Goal: Navigation & Orientation: Find specific page/section

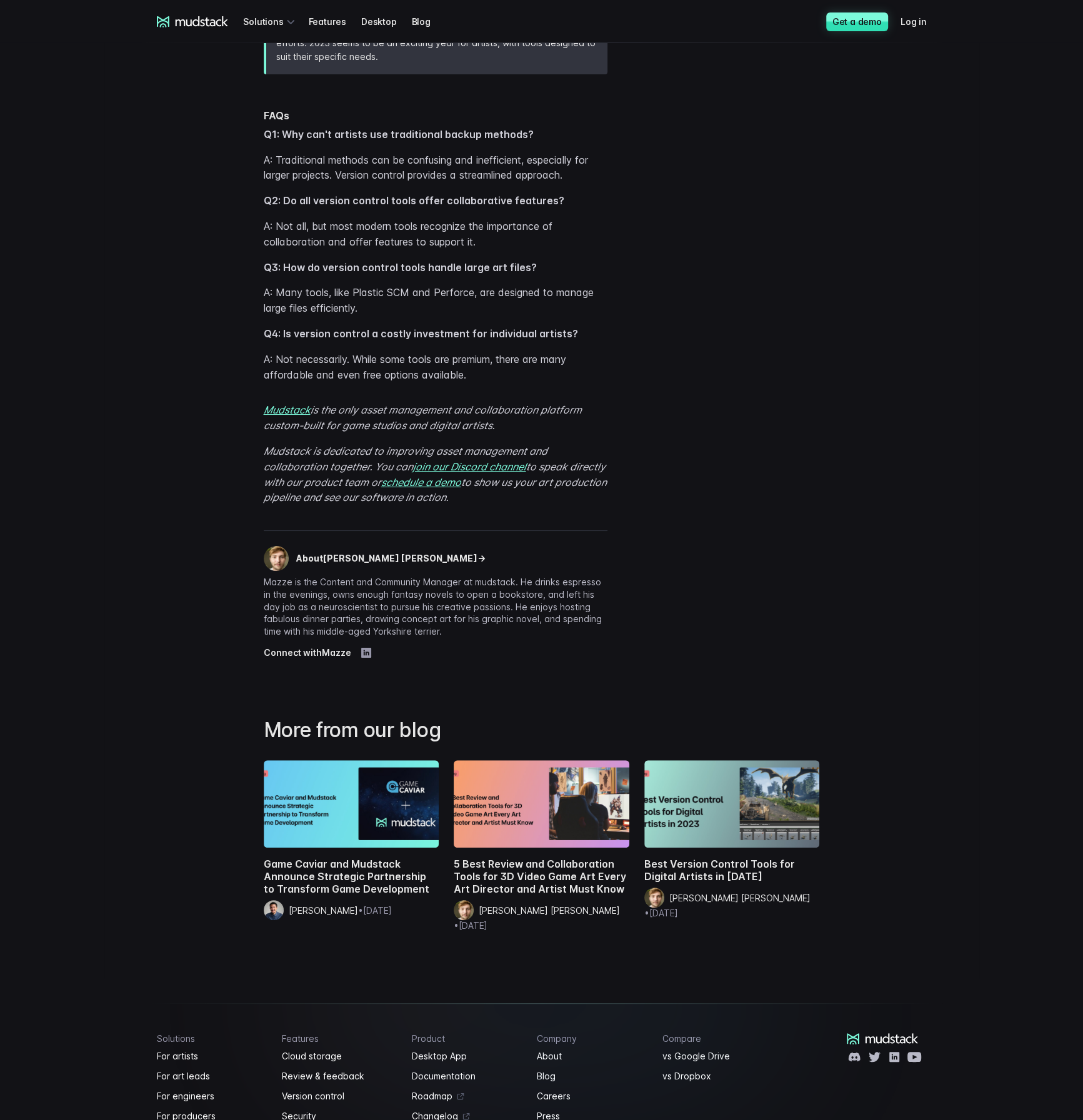
scroll to position [3749, 0]
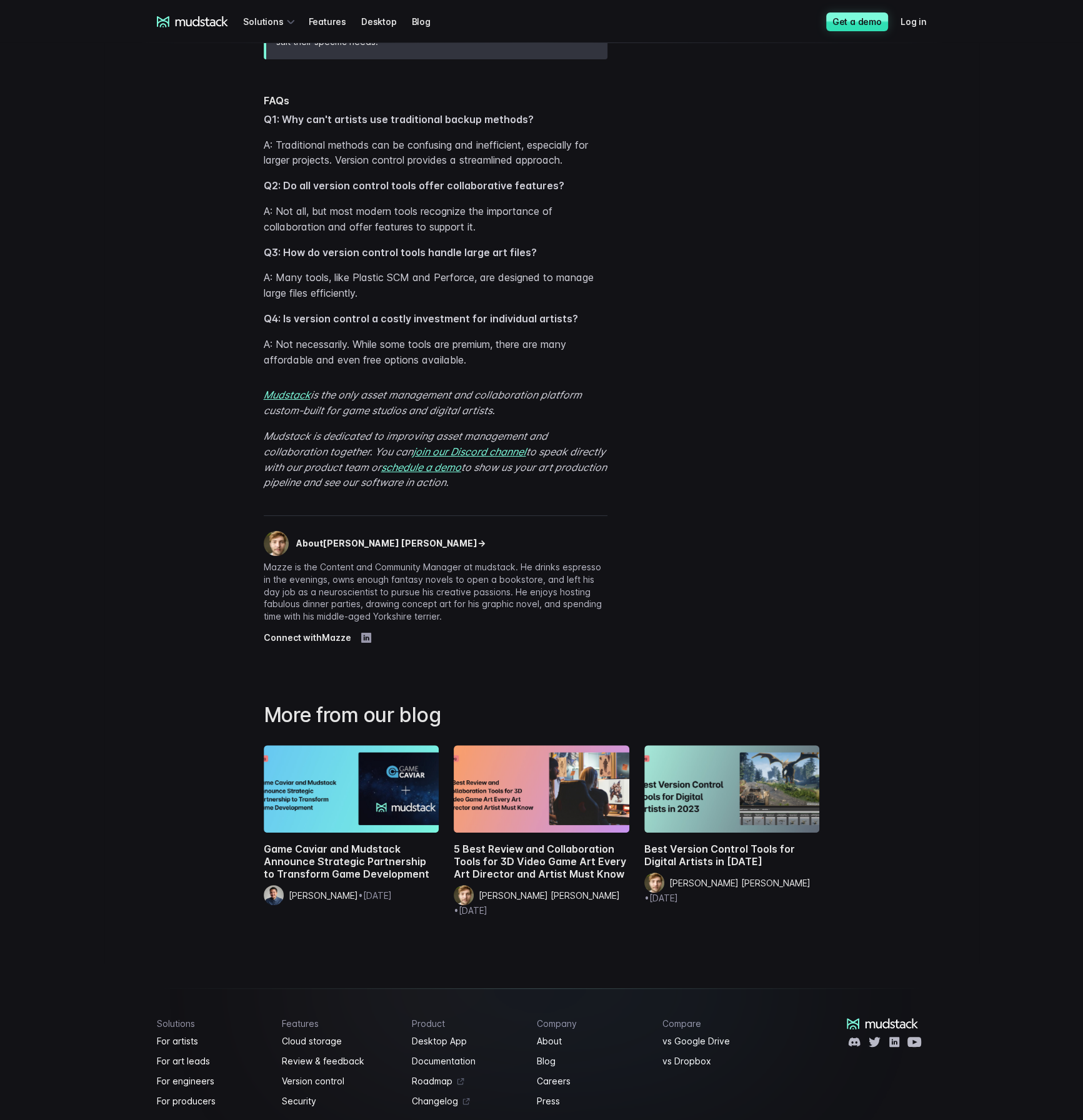
click at [190, 11] on div "mudstack logo Solutions Features Desktop Blog Get a demo Log in" at bounding box center [542, 21] width 800 height 43
click at [188, 17] on icon at bounding box center [193, 22] width 72 height 11
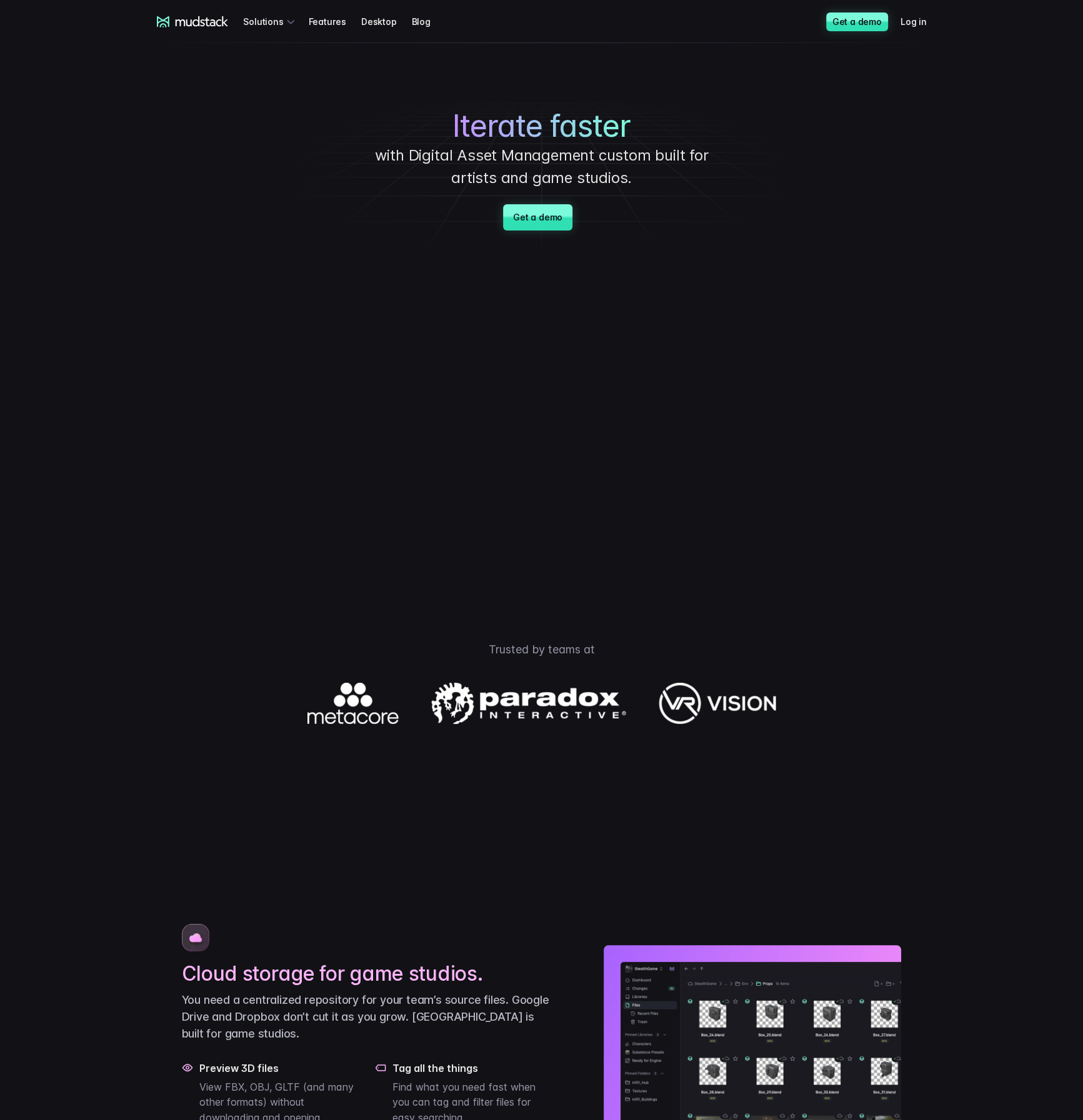
click at [109, 206] on div "Iterate faster with Digital Asset Management custom built for artists and game …" at bounding box center [542, 149] width 875 height 212
click at [313, 20] on link "Features" at bounding box center [334, 21] width 52 height 23
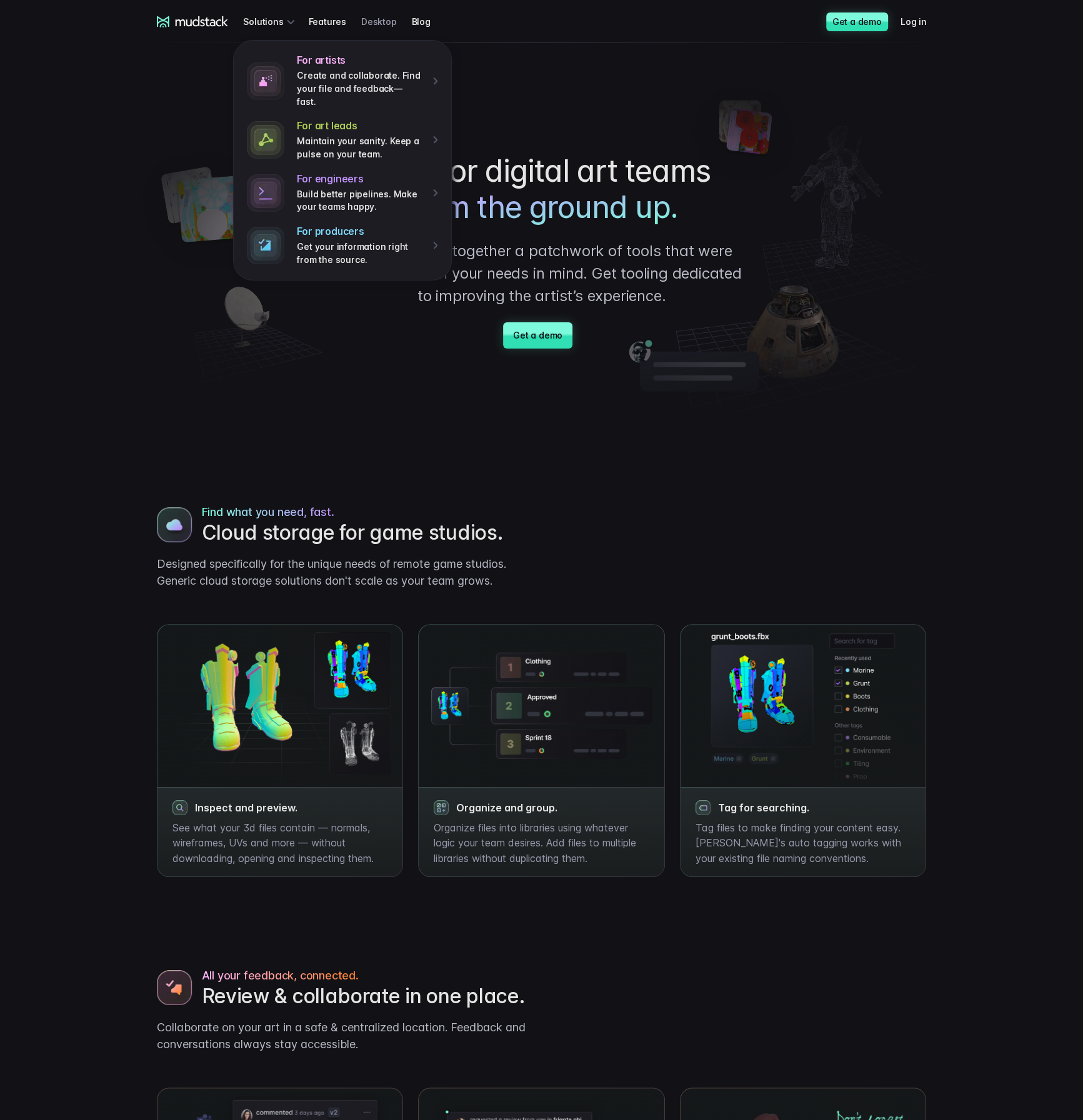
click at [379, 20] on link "Desktop" at bounding box center [386, 21] width 51 height 23
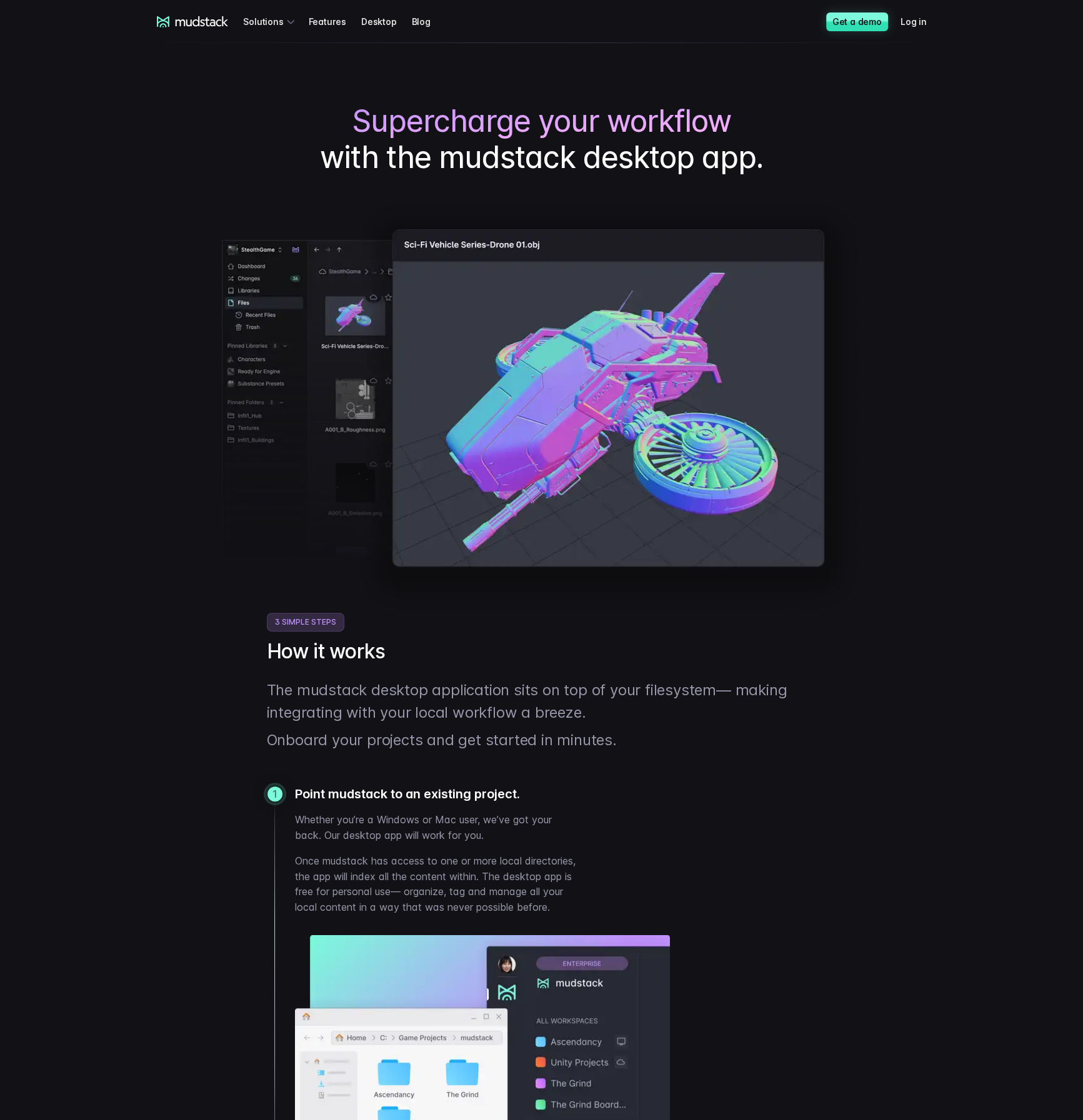
click at [233, 120] on h1 "Supercharge your workflow with the mudstack desktop app." at bounding box center [541, 139] width 770 height 72
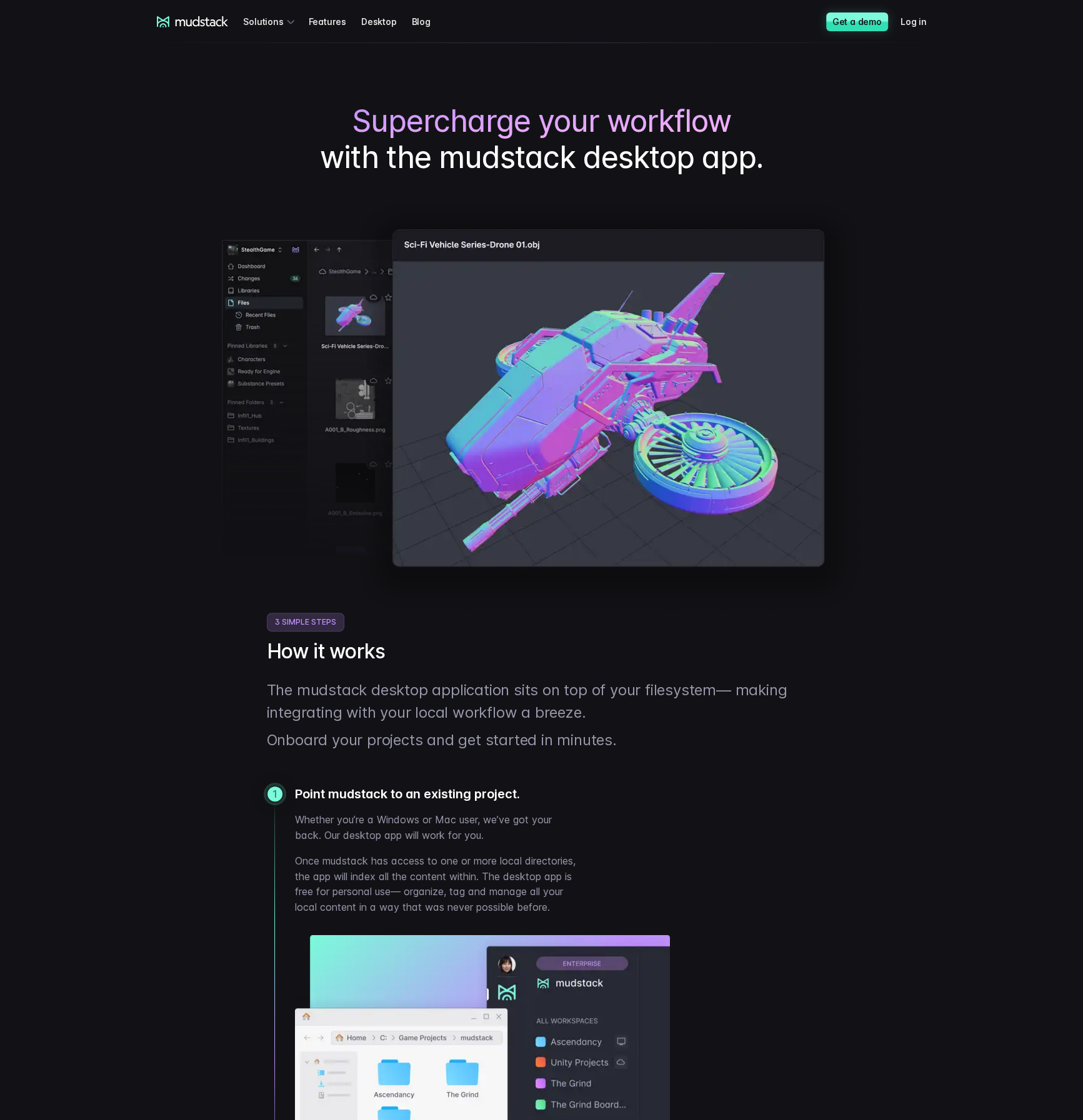
click at [223, 112] on h1 "Supercharge your workflow with the mudstack desktop app." at bounding box center [541, 139] width 770 height 72
click at [223, 111] on h1 "Supercharge your workflow with the mudstack desktop app." at bounding box center [541, 139] width 770 height 72
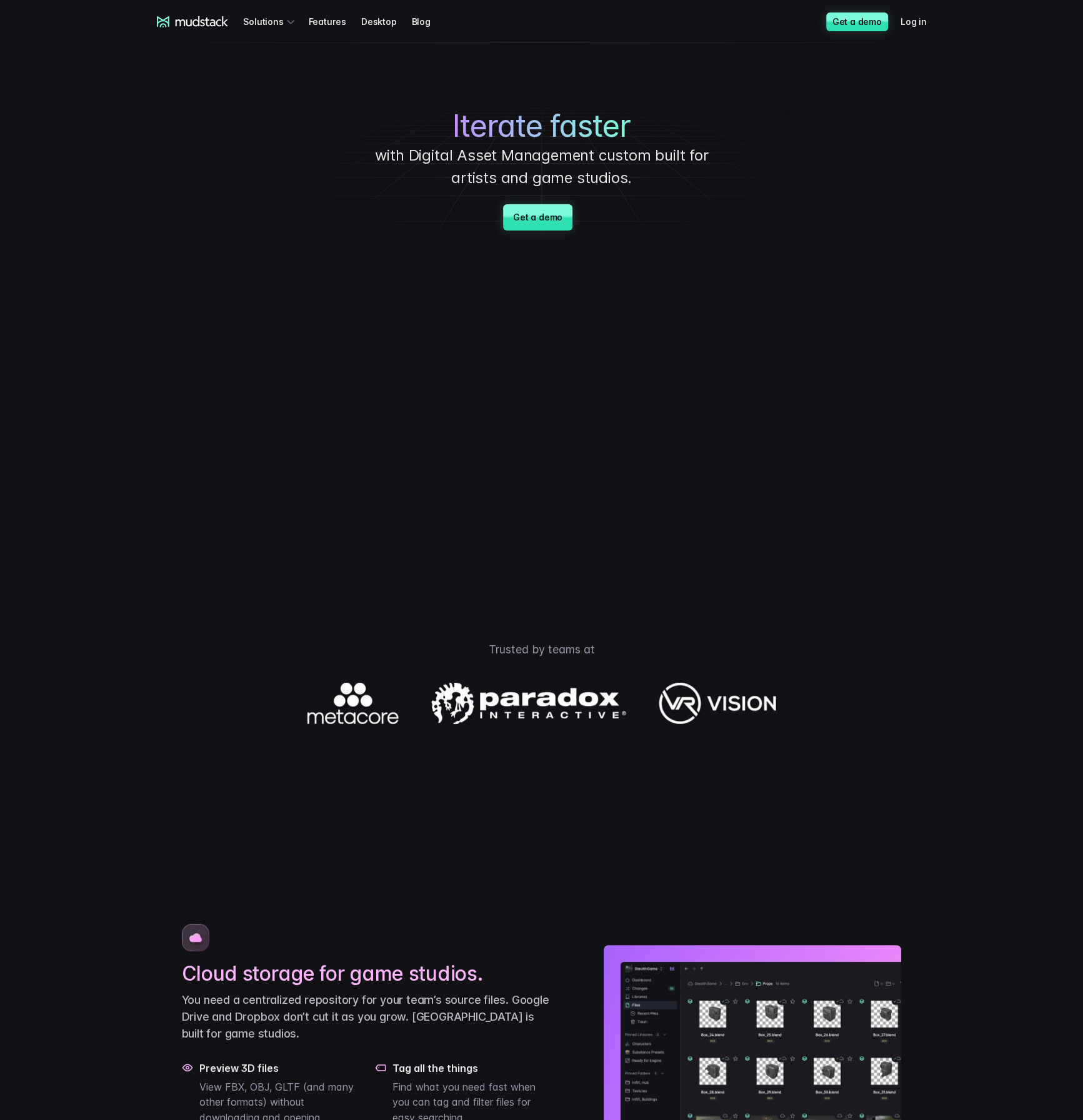
scroll to position [3641, 0]
